Goal: Find specific page/section: Find specific page/section

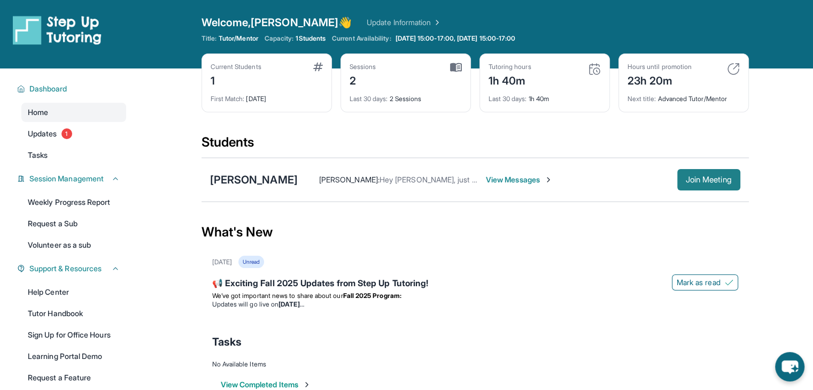
click at [693, 181] on span "Join Meeting" at bounding box center [709, 179] width 46 height 6
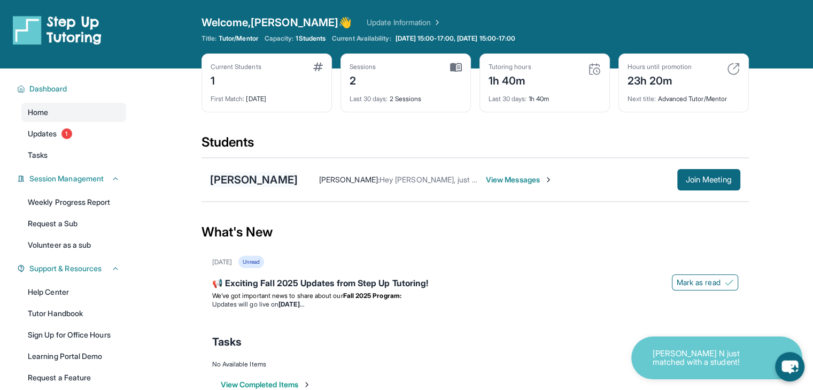
click at [238, 177] on div "[PERSON_NAME]" at bounding box center [254, 179] width 88 height 15
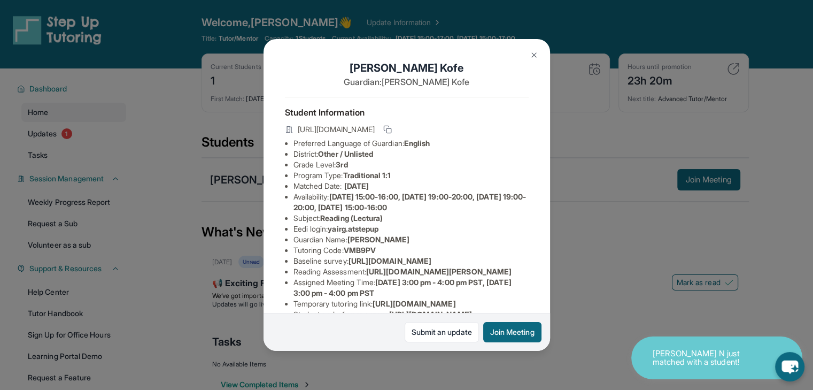
click at [348, 265] on span "[URL][DOMAIN_NAME]" at bounding box center [389, 260] width 83 height 9
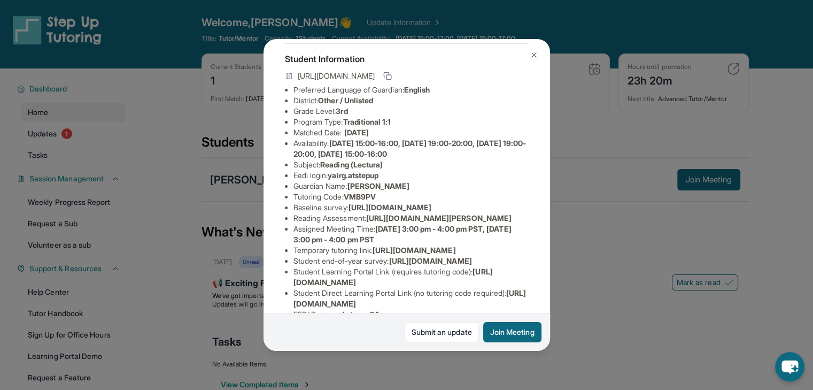
drag, startPoint x: 371, startPoint y: 259, endPoint x: 524, endPoint y: 278, distance: 154.5
click at [524, 278] on div "[PERSON_NAME] Guardian: [PERSON_NAME] Student Information [URL][DOMAIN_NAME] Pr…" at bounding box center [406, 195] width 286 height 312
copy span "[URL][DOMAIN_NAME][PERSON_NAME]"
click at [509, 223] on li "Reading Assessment : [URL][DOMAIN_NAME][PERSON_NAME]" at bounding box center [410, 218] width 235 height 11
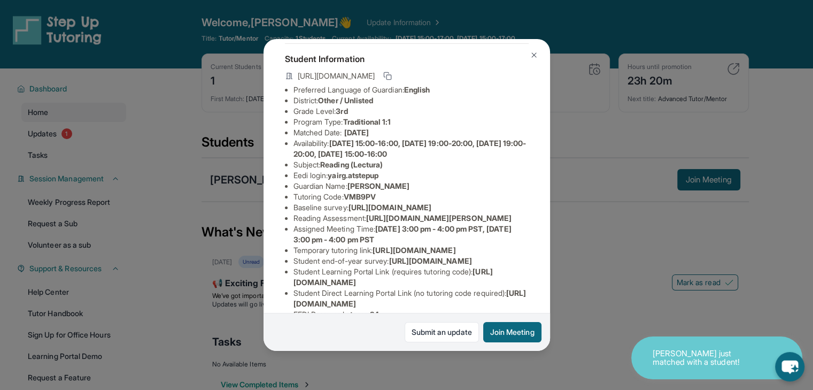
click at [536, 56] on img at bounding box center [534, 55] width 9 height 9
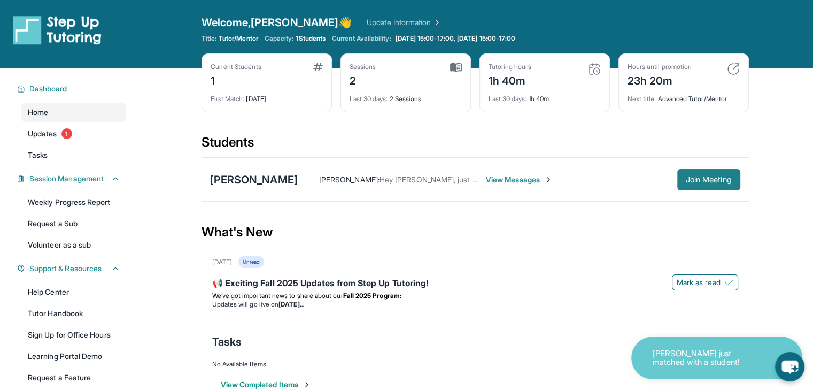
click at [697, 177] on span "Join Meeting" at bounding box center [709, 179] width 46 height 6
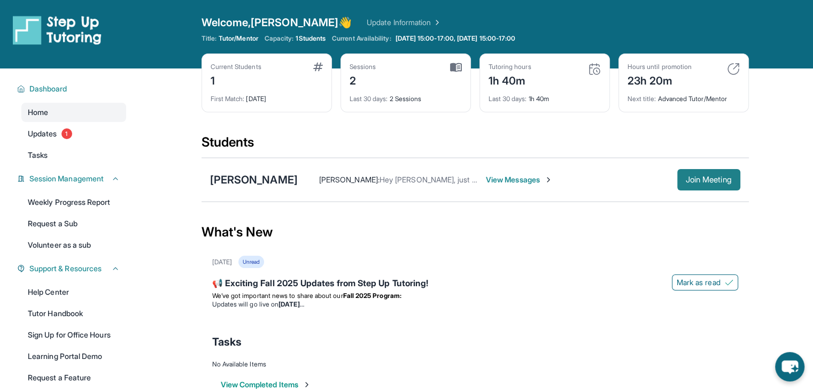
click at [718, 181] on span "Join Meeting" at bounding box center [709, 179] width 46 height 6
